Goal: Task Accomplishment & Management: Complete application form

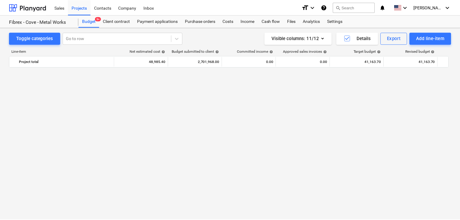
scroll to position [8707, 0]
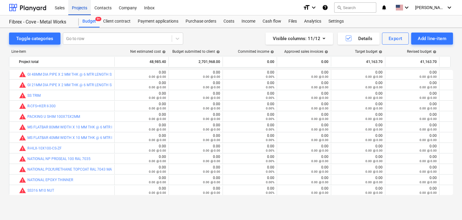
click at [69, 5] on div "Projects" at bounding box center [79, 7] width 23 height 15
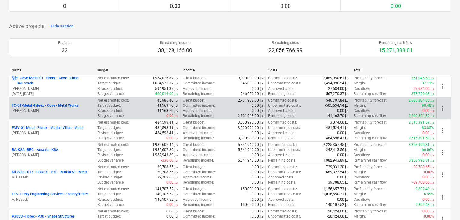
scroll to position [60, 0]
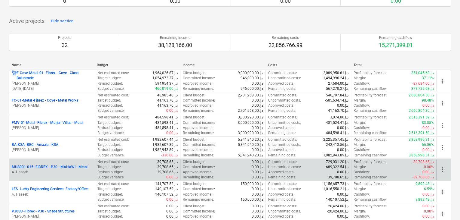
click at [39, 168] on p "MUS001-015 - FIBREX - P30 - MAHAWI - Metal" at bounding box center [50, 166] width 76 height 5
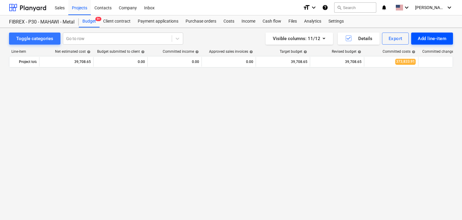
click at [423, 40] on div "Add line-item" at bounding box center [432, 39] width 29 height 8
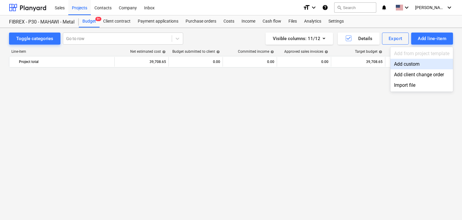
click at [408, 63] on div "Add custom" at bounding box center [421, 64] width 63 height 11
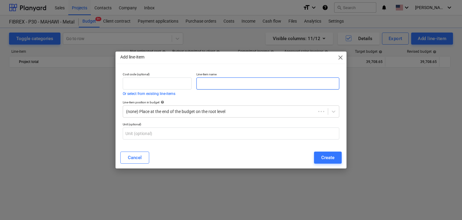
scroll to position [3343, 0]
click at [220, 86] on input "text" at bounding box center [267, 83] width 143 height 12
paste input "AIR COMPRESSOR 25 LTR BOSS"
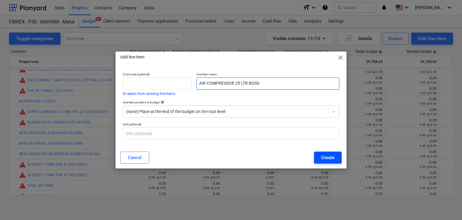
type input "AIR COMPRESSOR 25 LTR BOSS"
click at [332, 157] on div "Create" at bounding box center [327, 157] width 13 height 8
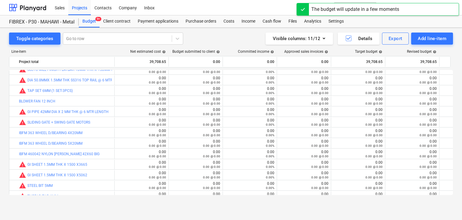
click at [196, 12] on div "Sales Projects Contacts Company Inbox" at bounding box center [174, 7] width 247 height 15
click at [193, 17] on div "Purchase orders" at bounding box center [201, 21] width 38 height 12
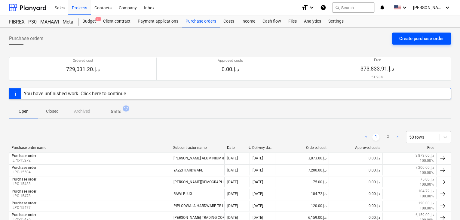
click at [417, 37] on div "Create purchase order" at bounding box center [421, 39] width 45 height 8
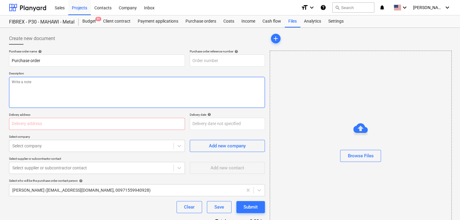
click at [211, 79] on textarea at bounding box center [137, 92] width 256 height 31
type textarea "x"
type input "MUS001-015-PO-302"
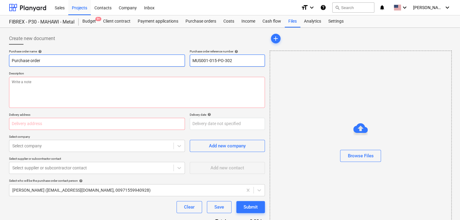
drag, startPoint x: 233, startPoint y: 58, endPoint x: 178, endPoint y: 58, distance: 55.0
click at [178, 58] on div "Purchase order name help Purchase order Purchase order reference number help MU…" at bounding box center [137, 57] width 256 height 17
type textarea "x"
type input "."
type textarea "x"
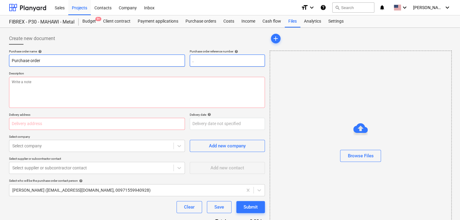
type input ".L"
type textarea "x"
type input ".LP"
type textarea "x"
type input ".LPO-"
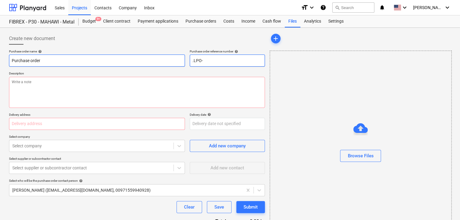
type textarea "x"
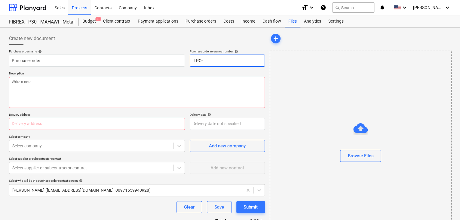
type input ".LPO-"
type textarea "x"
type input ".LPO-1"
type textarea "x"
type input ".LPO-15"
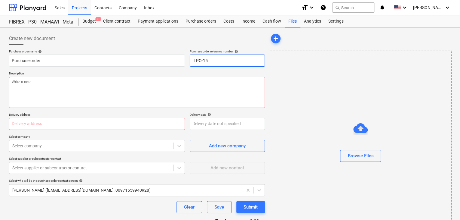
type textarea "x"
type input ".LPO-155"
type textarea "x"
type input ".LPO-1552"
type textarea "x"
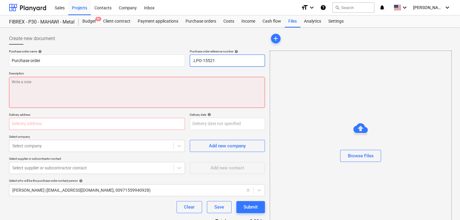
type input ".LPO-15521"
click at [52, 93] on textarea at bounding box center [137, 92] width 256 height 31
type textarea "x"
type textarea "1"
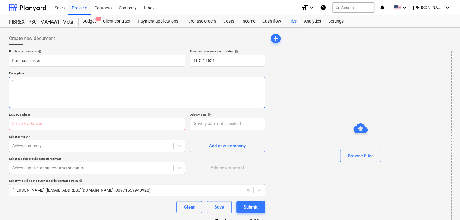
type textarea "x"
type textarea "14"
type textarea "x"
type textarea "14/"
type textarea "x"
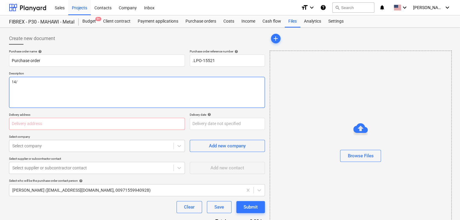
type textarea "14/S"
type textarea "x"
type textarea "14/SE"
type textarea "x"
type textarea "14/SEP"
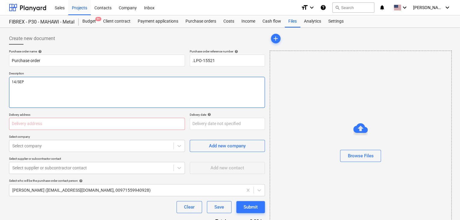
type textarea "x"
type textarea "14/SEP/"
type textarea "x"
type textarea "14/[DATE]"
type textarea "x"
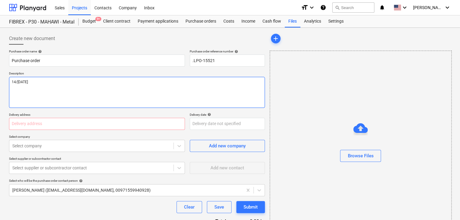
type textarea "[DATE]"
type textarea "x"
type textarea "[DATE]"
type textarea "x"
type textarea "[DATE]"
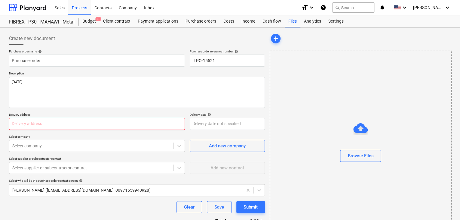
click at [24, 124] on input "text" at bounding box center [97, 124] width 176 height 12
type textarea "x"
type input "L"
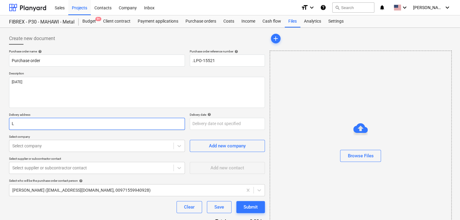
type textarea "x"
type input "LU"
type textarea "x"
type input "LUC"
type textarea "x"
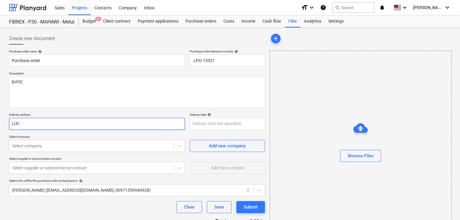
type input "LUCK"
type textarea "x"
type input "LUCKY"
type textarea "x"
type input "LUCKY"
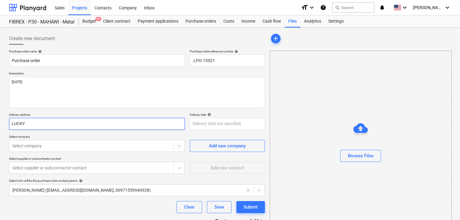
type textarea "x"
type input "LUCKY E"
type textarea "x"
type input "LUCKY EN"
type textarea "x"
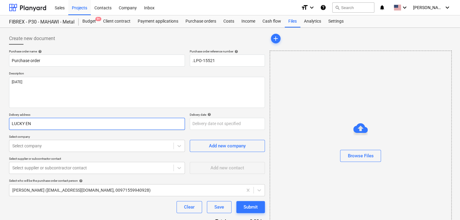
type input "LUCKY ENG"
type textarea "x"
type input "LUCKY ENGI"
type textarea "x"
type input "LUCKY ENGIN"
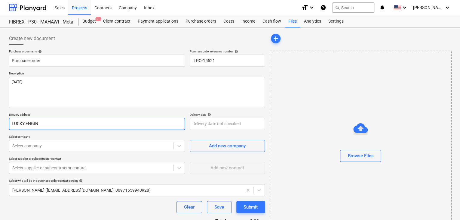
type textarea "x"
type input "LUCKY ENGINE"
type textarea "x"
type input "LUCKY ENGINEE"
type textarea "x"
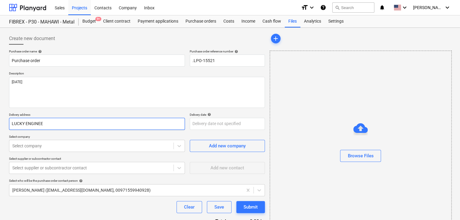
type input "LUCKY ENGINEER"
type textarea "x"
type input "LUCKY ENGINEERI"
type textarea "x"
type input "LUCKY ENGINEERIN"
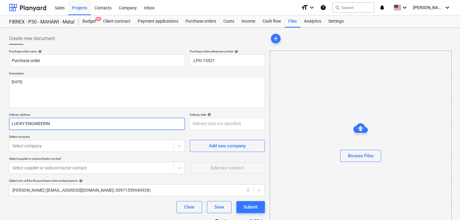
type textarea "x"
type input "LUCKY ENGINEERING"
type textarea "x"
type input "LUCKY ENGINEERING"
type textarea "x"
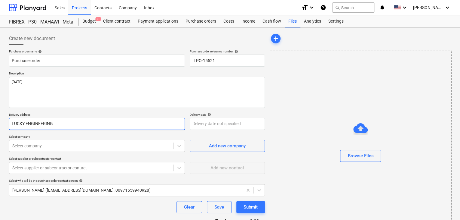
type input "LUCKY ENGINEERING S"
type textarea "x"
type input "LUCKY ENGINEERING SE"
type textarea "x"
type input "LUCKY ENGINEERING SER"
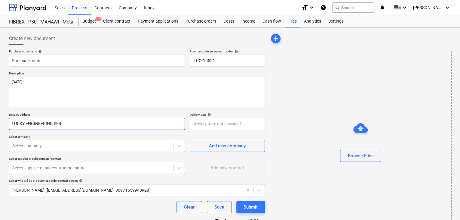
type textarea "x"
type input "LUCKY ENGINEERING SERV"
type textarea "x"
type input "LUCKY ENGINEERING SERVI"
type textarea "x"
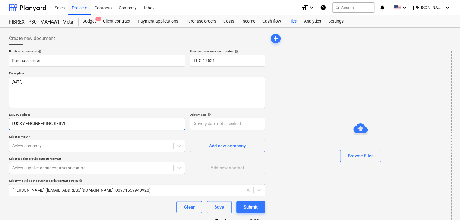
type input "LUCKY ENGINEERING SERVIC"
type textarea "x"
type input "LUCKY ENGINEERING SERVICE"
type textarea "x"
type input "LUCKY ENGINEERING SERVICES"
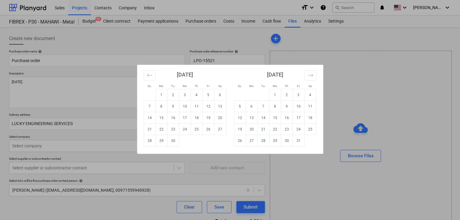
click at [201, 128] on body "Sales Projects Contacts Company Inbox format_size keyboard_arrow_down help sear…" at bounding box center [230, 110] width 460 height 220
click at [171, 139] on td "30" at bounding box center [173, 140] width 12 height 11
type textarea "x"
type input "[DATE]"
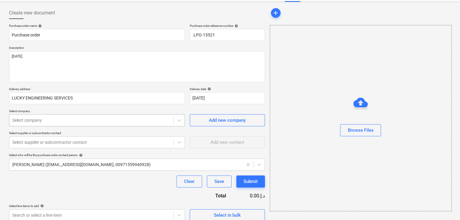
click at [79, 142] on body "Sales Projects Contacts Company Inbox format_size keyboard_arrow_down help sear…" at bounding box center [230, 84] width 460 height 220
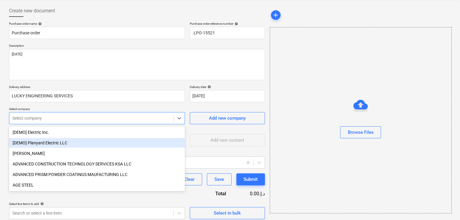
scroll to position [28, 0]
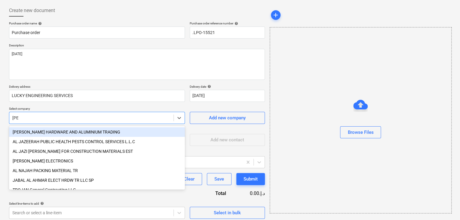
type input "JAB"
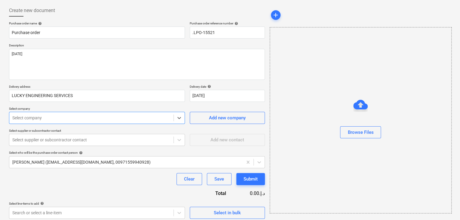
click at [96, 122] on div "Select company" at bounding box center [97, 118] width 176 height 12
click at [64, 118] on div at bounding box center [91, 118] width 158 height 6
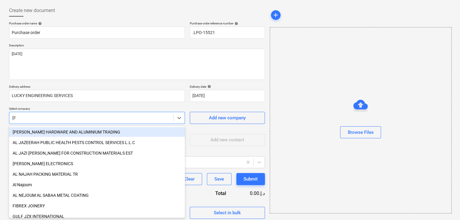
type input "JAB"
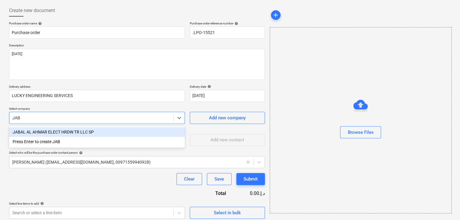
click at [67, 130] on div "JABAL AL AHMAR ELECT HRDW TR LLC SP" at bounding box center [97, 132] width 176 height 10
type textarea "x"
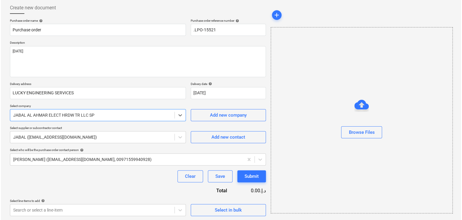
scroll to position [31, 0]
click at [220, 211] on div "Select in bulk" at bounding box center [227, 209] width 27 height 8
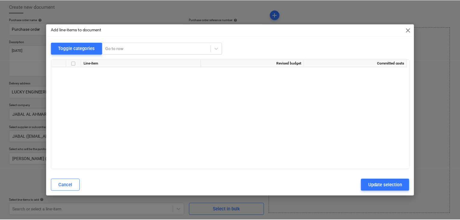
scroll to position [2853, 0]
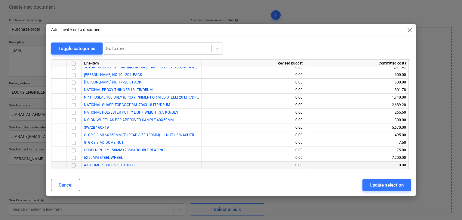
click at [74, 166] on input "checkbox" at bounding box center [73, 165] width 7 height 7
drag, startPoint x: 379, startPoint y: 184, endPoint x: 146, endPoint y: 152, distance: 235.6
click at [372, 184] on div "Update selection" at bounding box center [387, 185] width 34 height 8
type textarea "x"
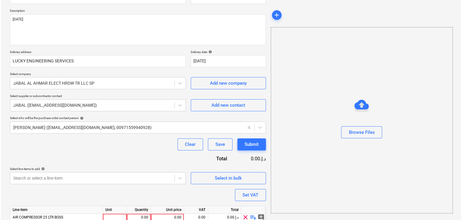
scroll to position [88, 0]
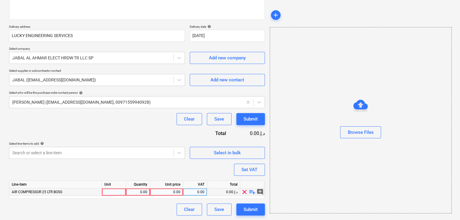
click at [106, 191] on div at bounding box center [114, 192] width 24 height 8
type input "NO"
type textarea "x"
click at [142, 196] on div "Line-item Unit Quantity Unit price VAT Total AIR COMPRESSOR 25 LTR BOSS NO 0.00…" at bounding box center [137, 189] width 256 height 18
drag, startPoint x: 142, startPoint y: 192, endPoint x: 144, endPoint y: 189, distance: 3.9
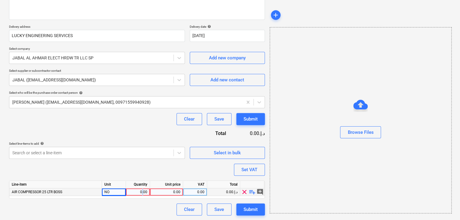
click at [144, 189] on div "0.00" at bounding box center [137, 192] width 19 height 8
type input "1"
type textarea "x"
click at [160, 194] on div "0.00" at bounding box center [166, 192] width 28 height 8
type input "265"
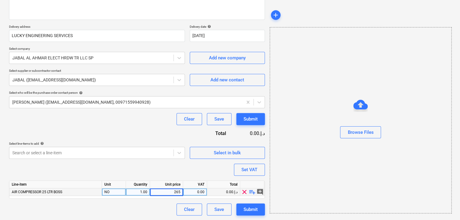
type textarea "x"
click at [271, 171] on div "Browse Files" at bounding box center [361, 120] width 182 height 186
click at [260, 170] on button "Set VAT" at bounding box center [249, 169] width 31 height 12
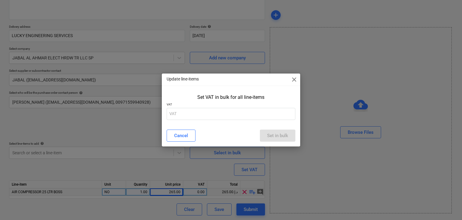
click at [211, 120] on div "Set VAT in bulk for all line-items VAT" at bounding box center [231, 108] width 139 height 32
click at [211, 116] on input "text" at bounding box center [231, 114] width 129 height 12
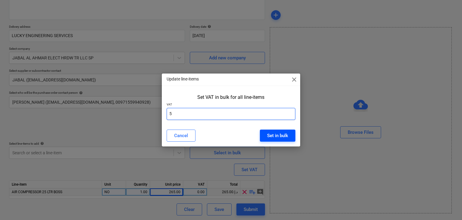
type input "5"
click at [278, 132] on div "Set in bulk" at bounding box center [277, 135] width 21 height 8
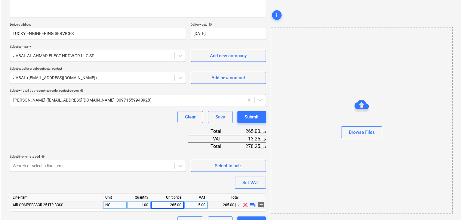
scroll to position [103, 0]
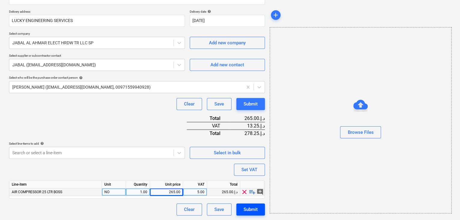
click at [254, 208] on div "Submit" at bounding box center [251, 209] width 14 height 8
type textarea "x"
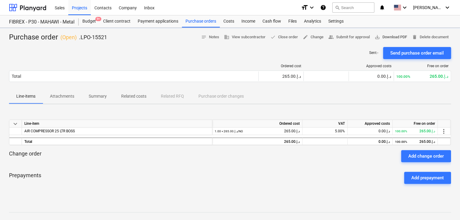
click at [392, 35] on span "save_alt Download PDF" at bounding box center [391, 37] width 32 height 7
